Goal: Information Seeking & Learning: Check status

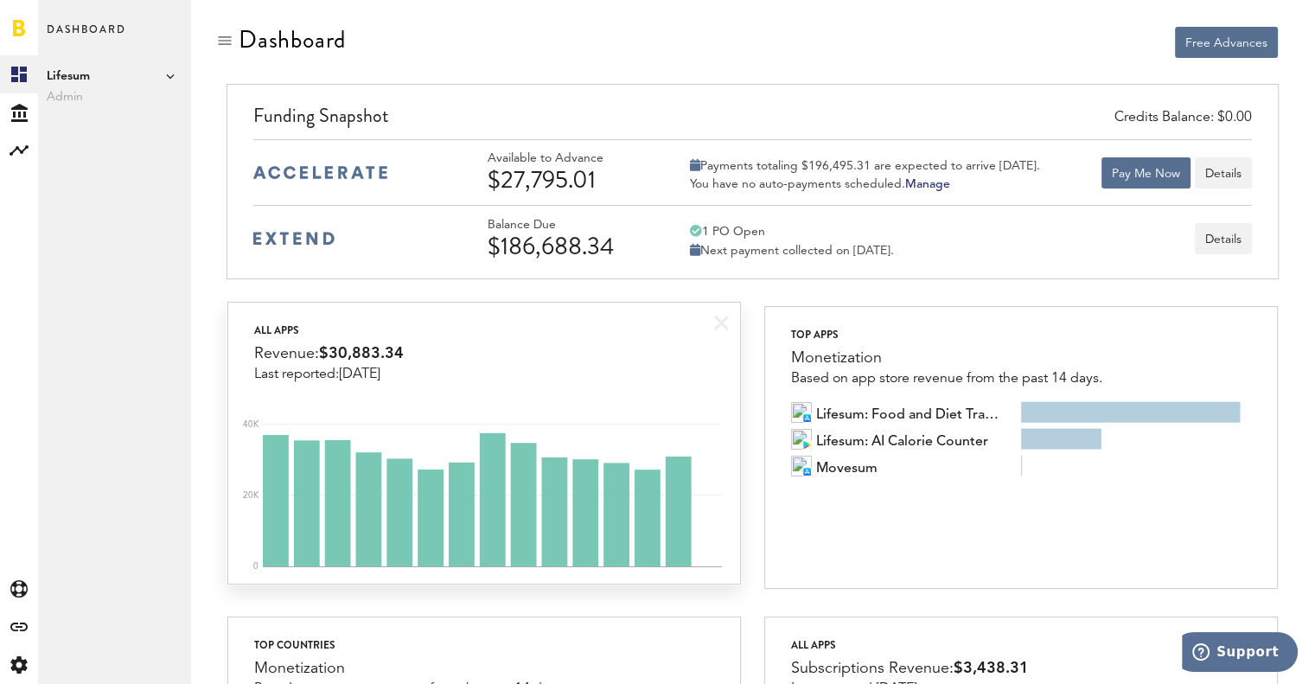
click at [435, 381] on div "All apps Revenue: $30,883.34 Last reported: [DATE] 0 20K 40K" at bounding box center [484, 443] width 514 height 283
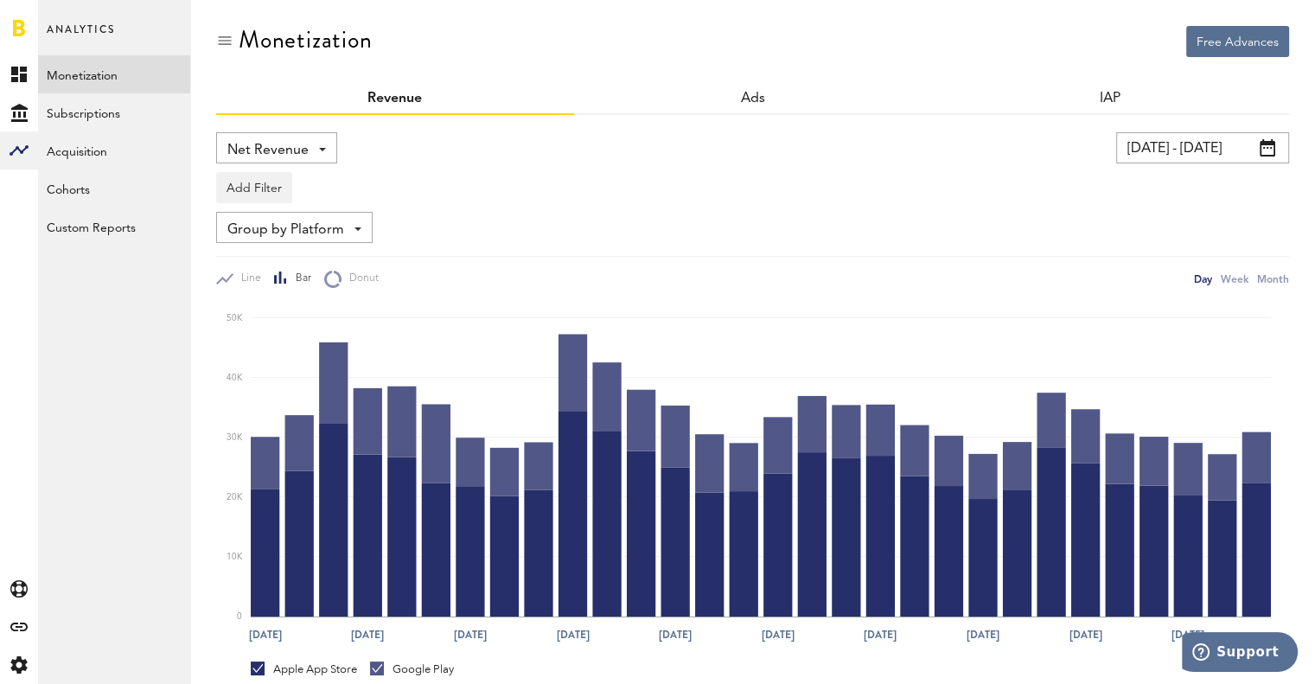
click at [316, 147] on div "Net Revenue Net Revenue Gross Revenue Profit" at bounding box center [276, 147] width 121 height 31
click at [318, 141] on div "Net Revenue Net Revenue Gross Revenue Profit" at bounding box center [276, 147] width 121 height 31
click at [303, 152] on span "Net Revenue" at bounding box center [267, 150] width 81 height 29
click at [302, 255] on span "Profit" at bounding box center [276, 250] width 86 height 29
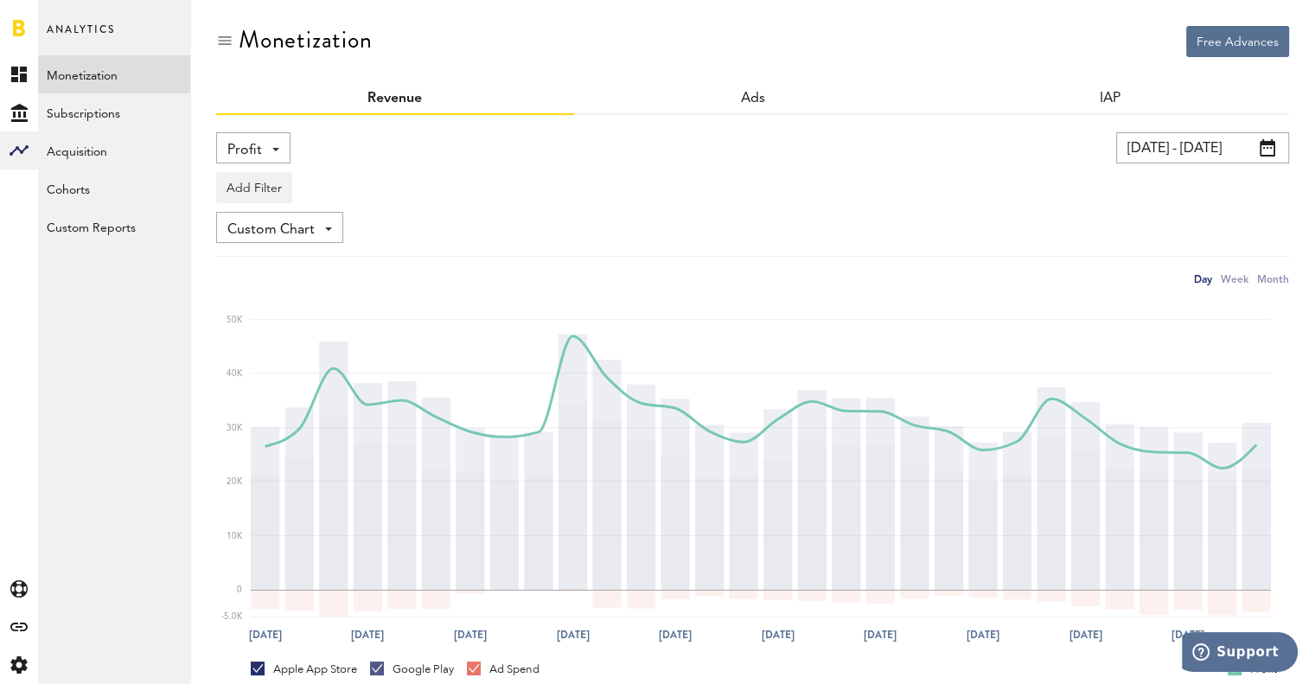
click at [245, 150] on span "Profit" at bounding box center [244, 150] width 35 height 29
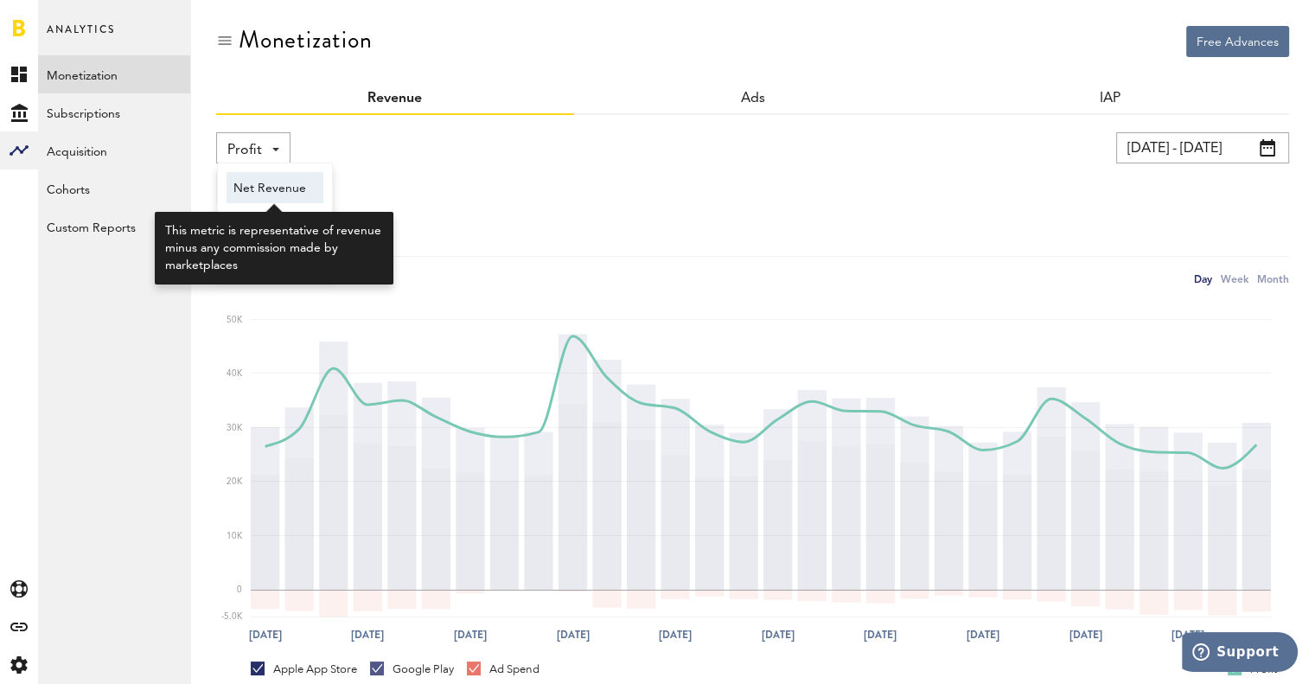
click at [265, 182] on span "Net Revenue" at bounding box center [274, 188] width 83 height 29
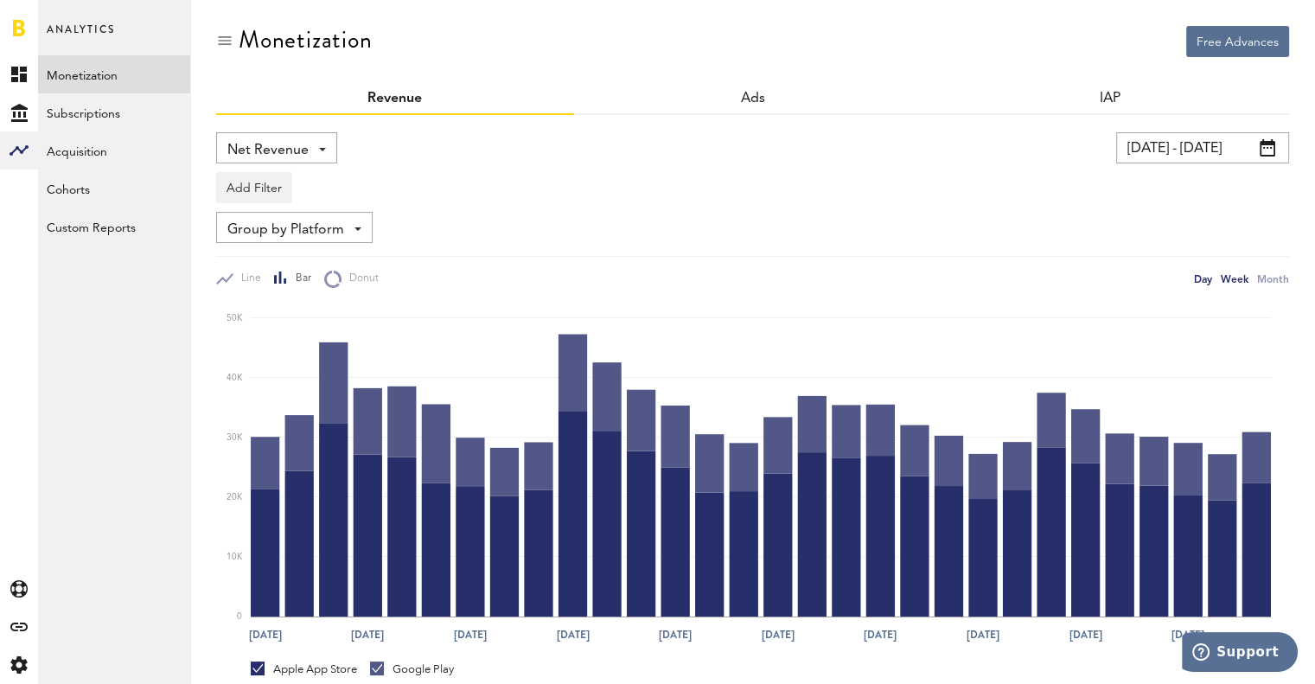
click at [1241, 280] on div "Week" at bounding box center [1235, 279] width 28 height 18
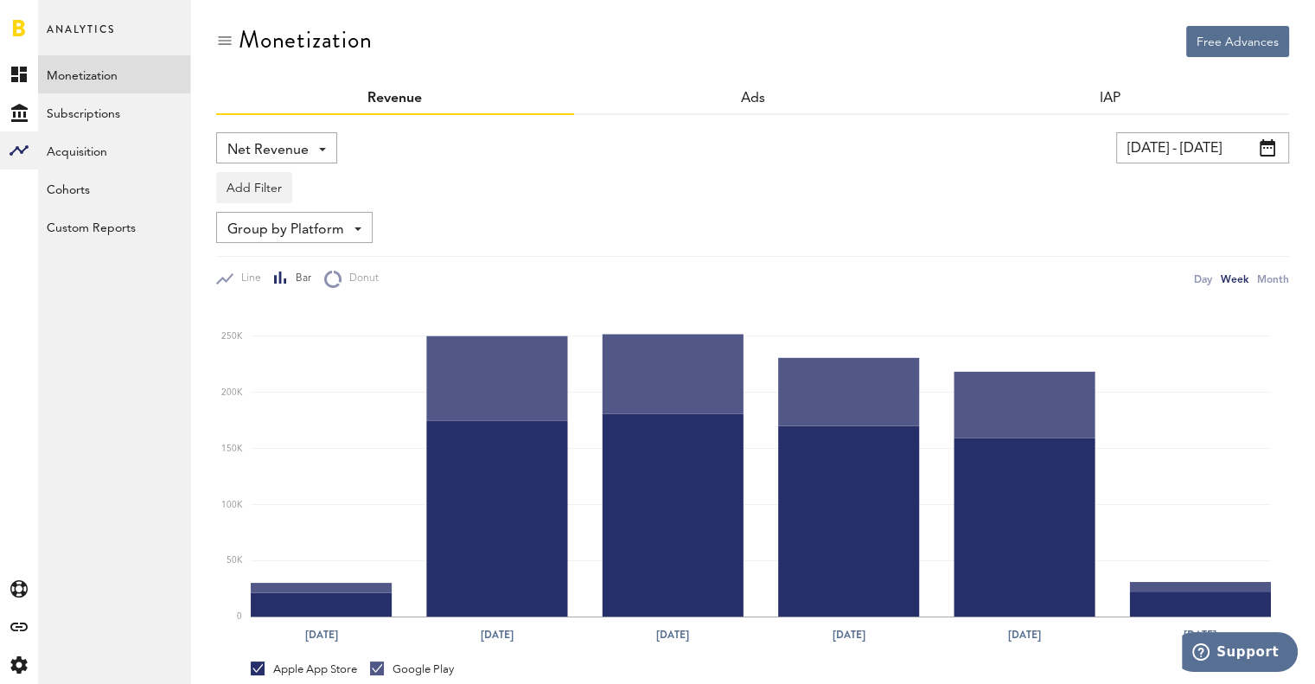
click at [329, 137] on div "Net Revenue Net Revenue Gross Revenue Profit" at bounding box center [276, 147] width 121 height 31
click at [268, 258] on span "Profit" at bounding box center [276, 250] width 86 height 29
